Goal: Task Accomplishment & Management: Use online tool/utility

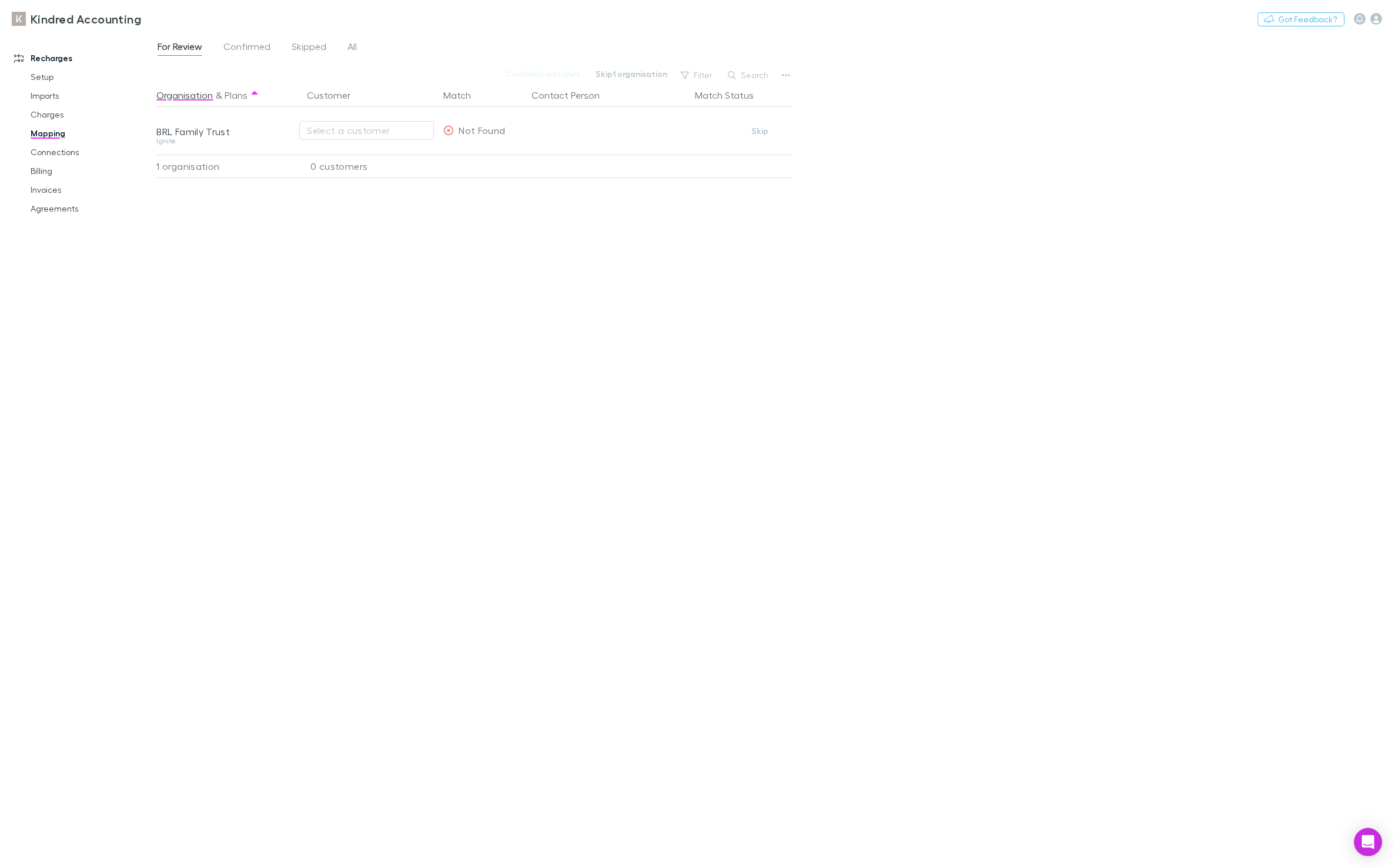
click at [30, 211] on link "Agreements" at bounding box center [92, 209] width 147 height 19
click at [323, 131] on div "Select a customer" at bounding box center [366, 130] width 119 height 14
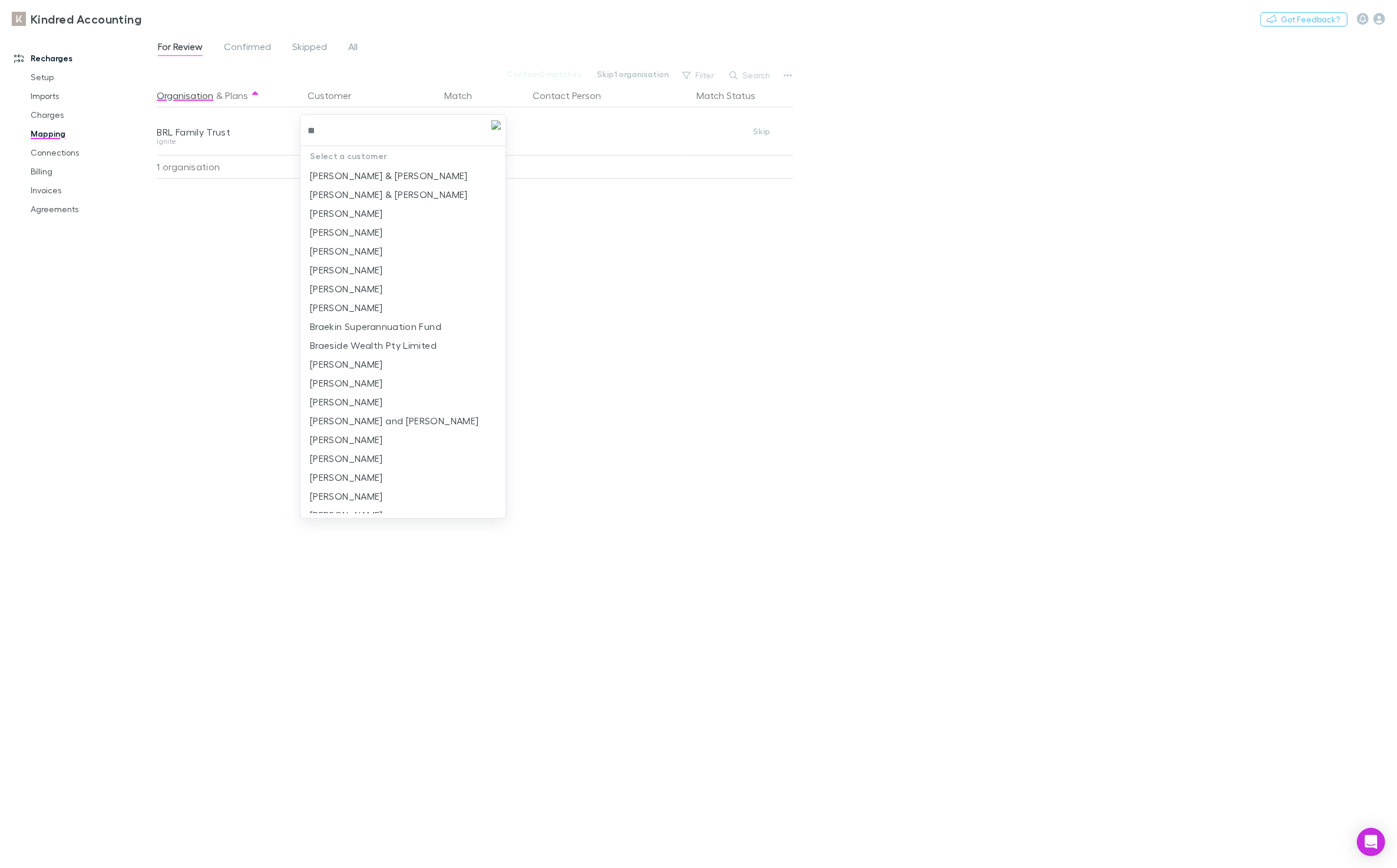
type input "*"
click at [258, 219] on div at bounding box center [698, 434] width 1397 height 868
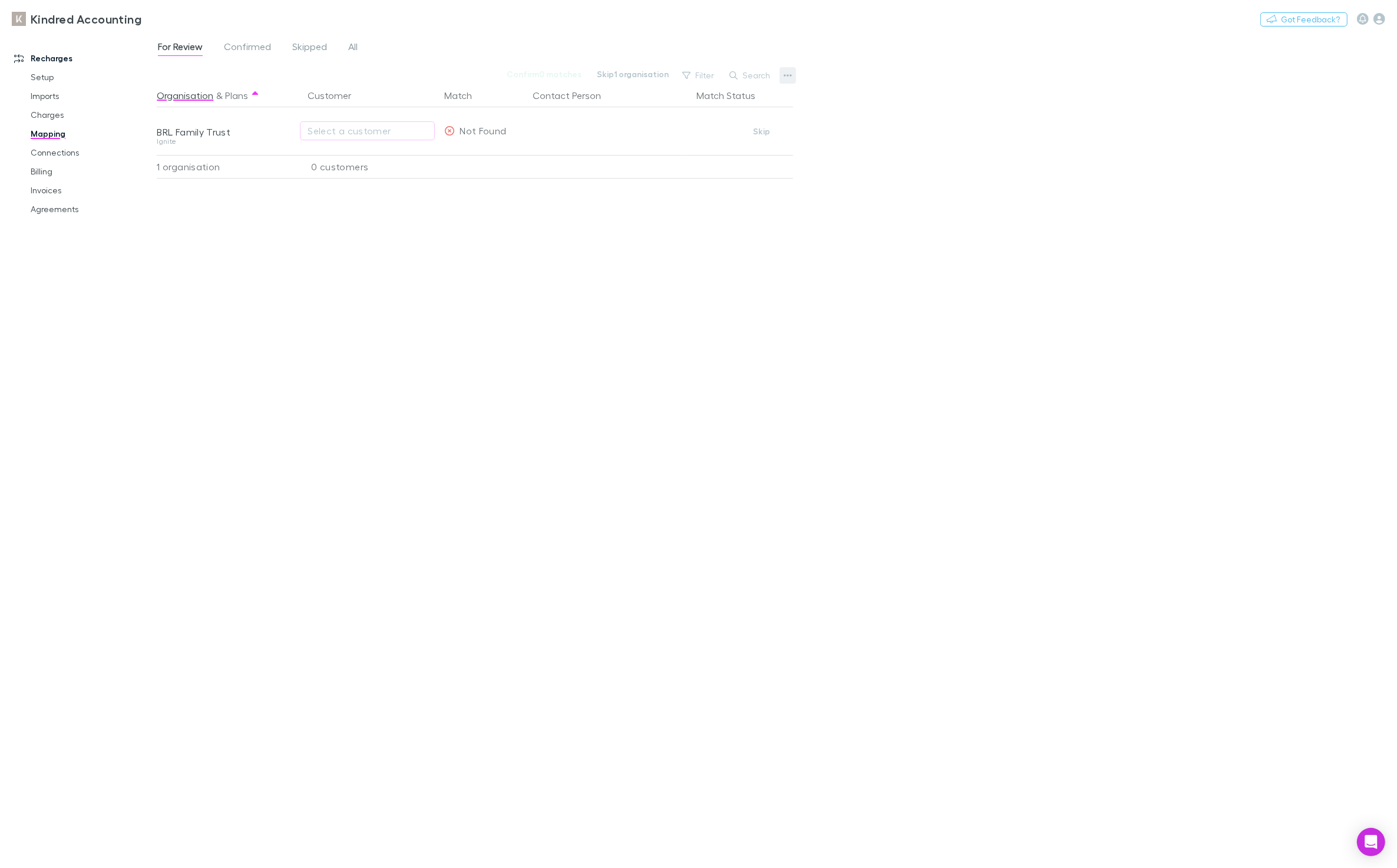
click at [785, 75] on icon "button" at bounding box center [788, 75] width 8 height 3
click at [714, 198] on p "We'll fetch updated and new contacts." at bounding box center [715, 200] width 143 height 11
click at [723, 129] on button "Confirm" at bounding box center [717, 131] width 47 height 14
